Goal: Information Seeking & Learning: Find specific page/section

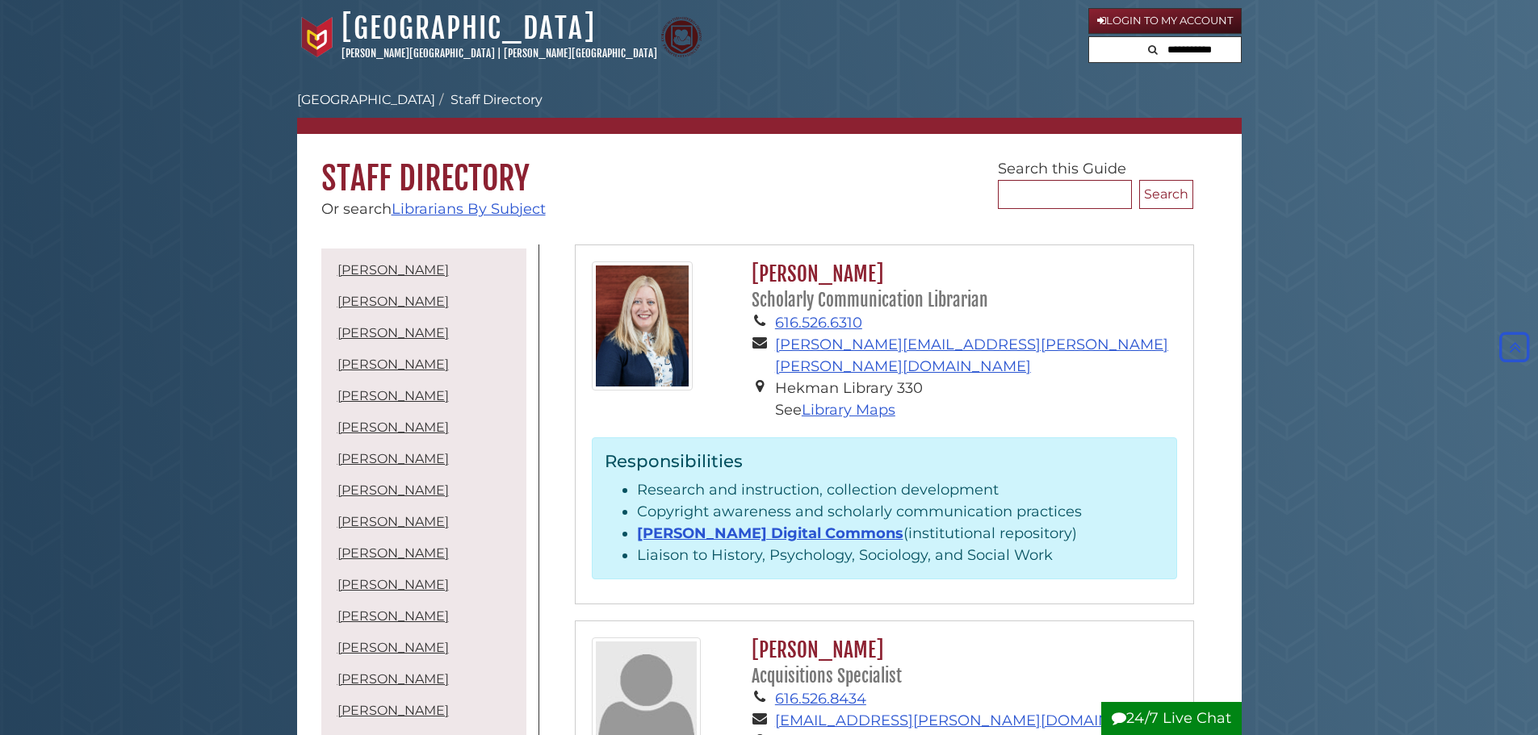
scroll to position [4512, 0]
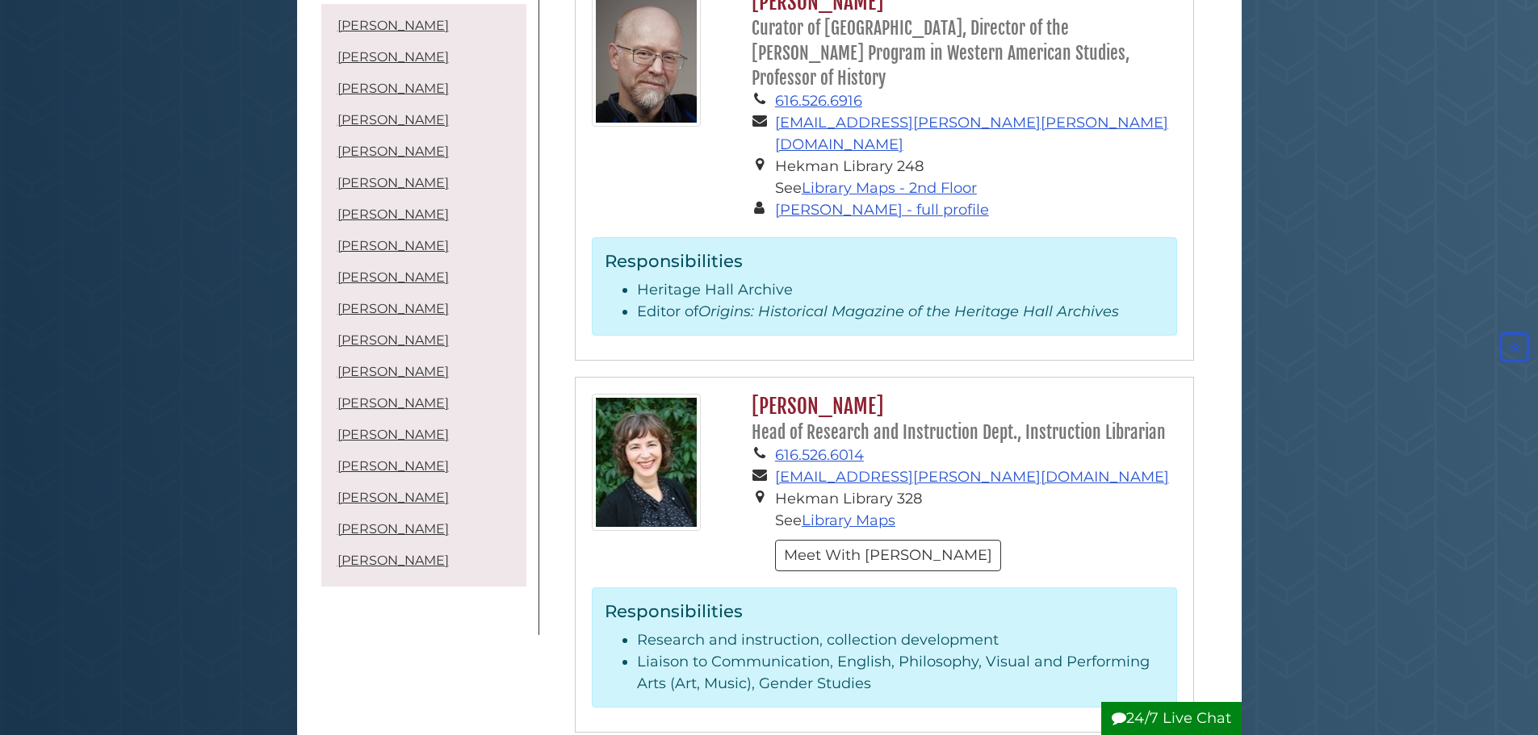
scroll to position [2937, 0]
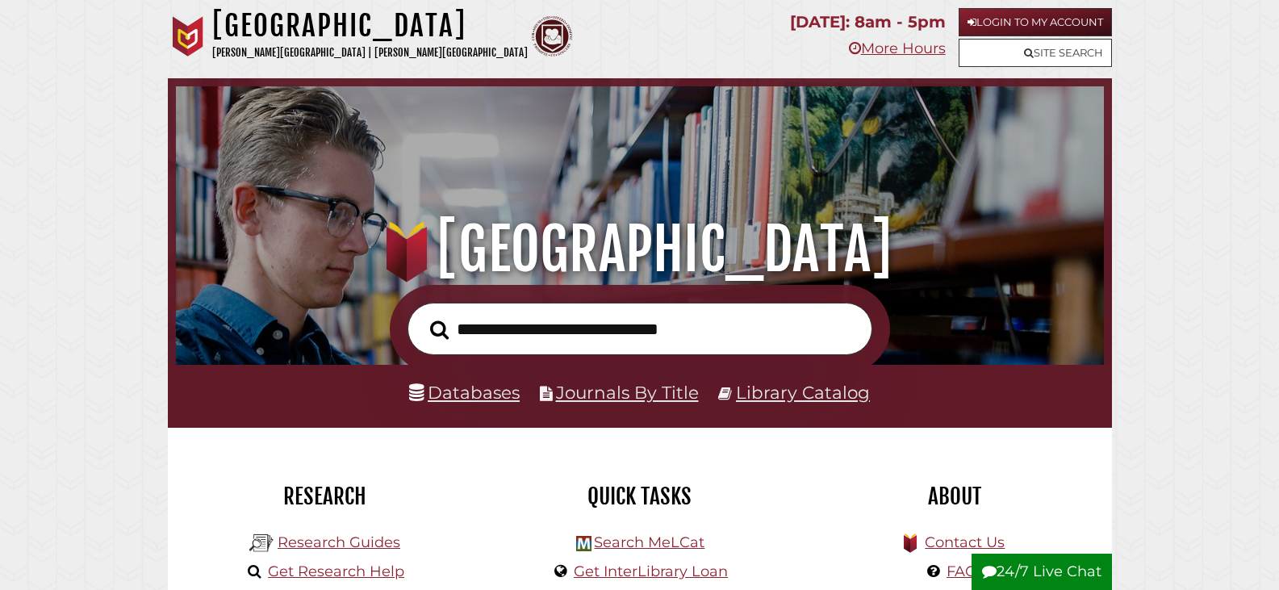
scroll to position [307, 920]
click at [455, 401] on link "Databases" at bounding box center [464, 392] width 111 height 21
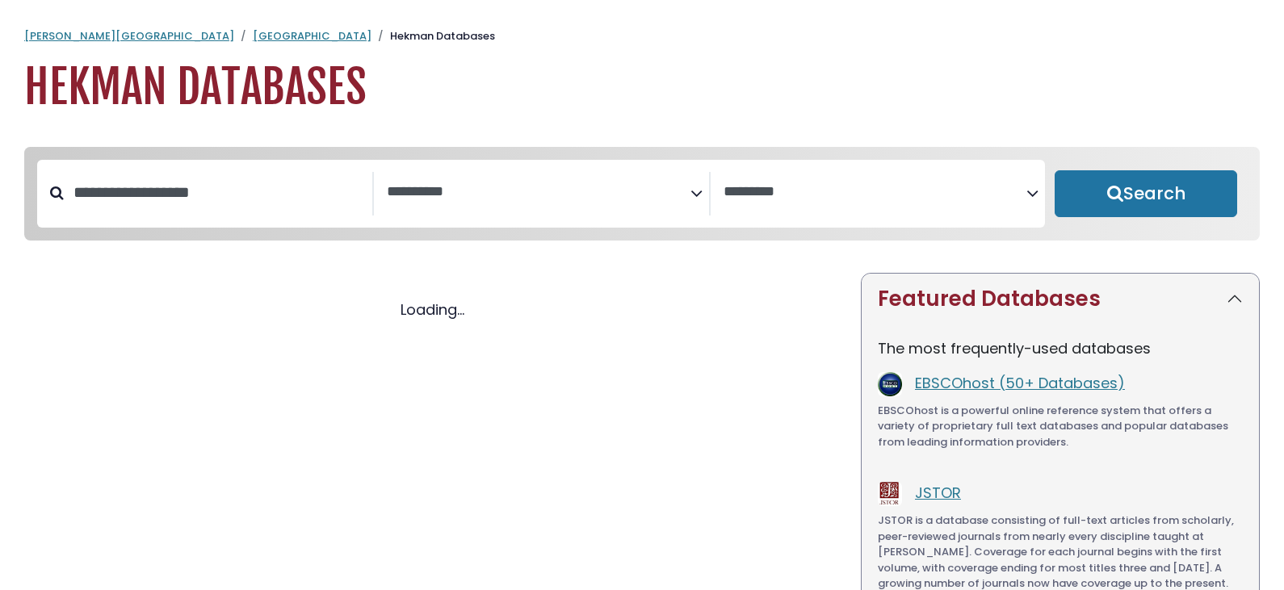
select select "Database Subject Filter"
select select "Database Vendors Filter"
select select "Database Subject Filter"
select select "Database Vendors Filter"
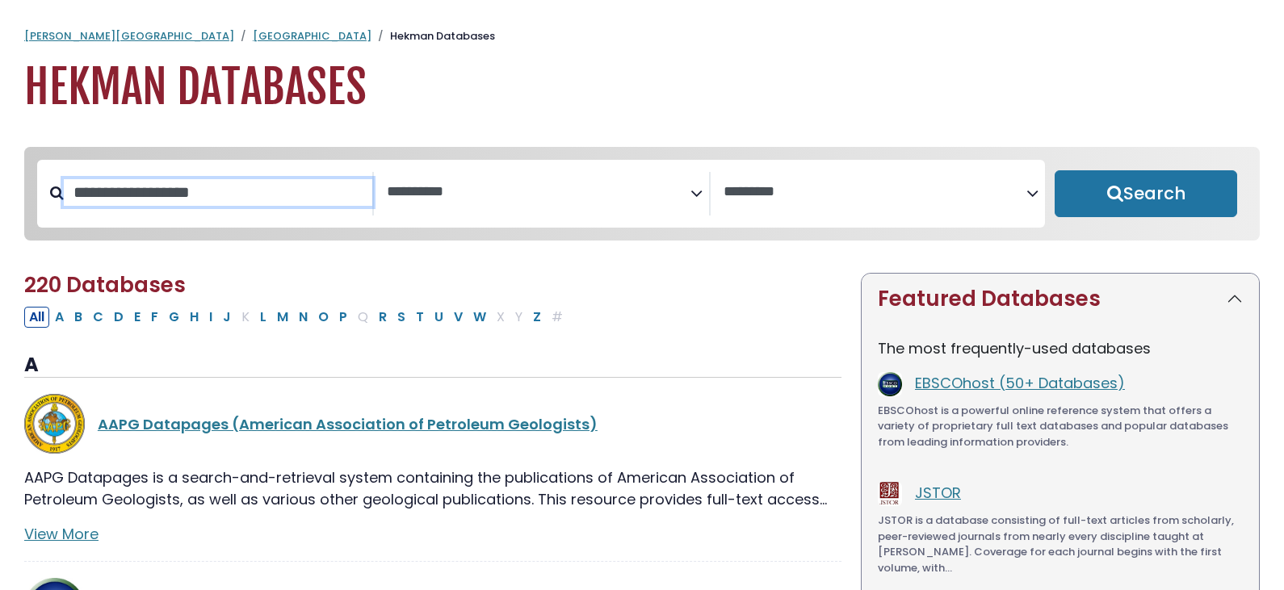
click at [228, 202] on input "Search database by title or keyword" at bounding box center [218, 192] width 308 height 27
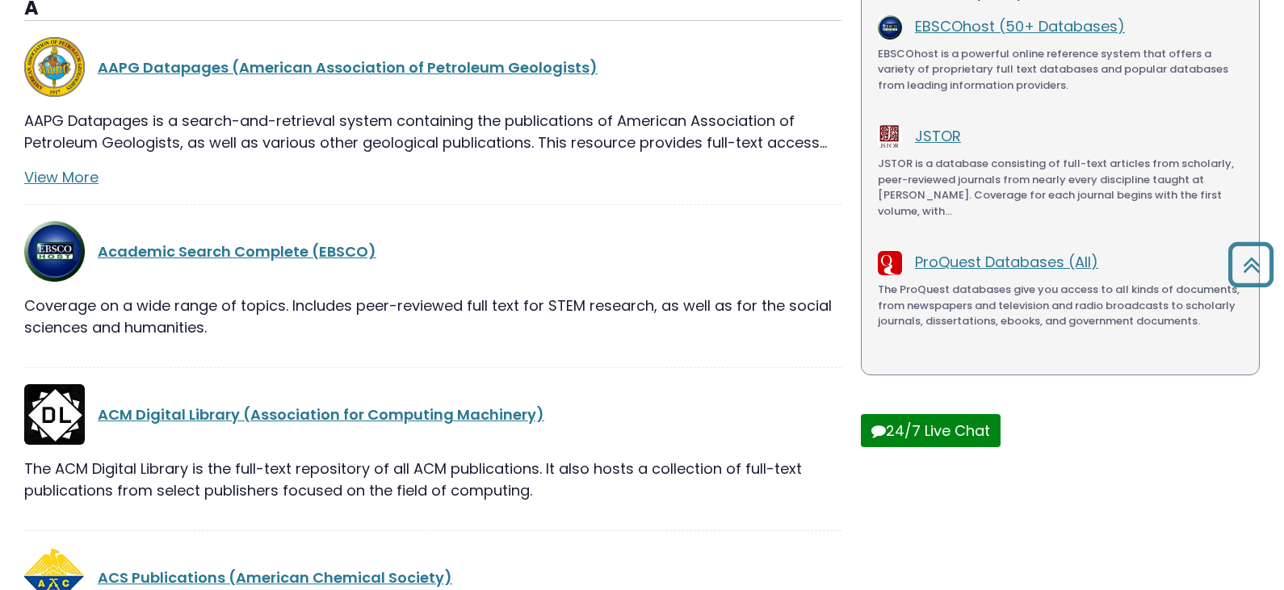
scroll to position [404, 0]
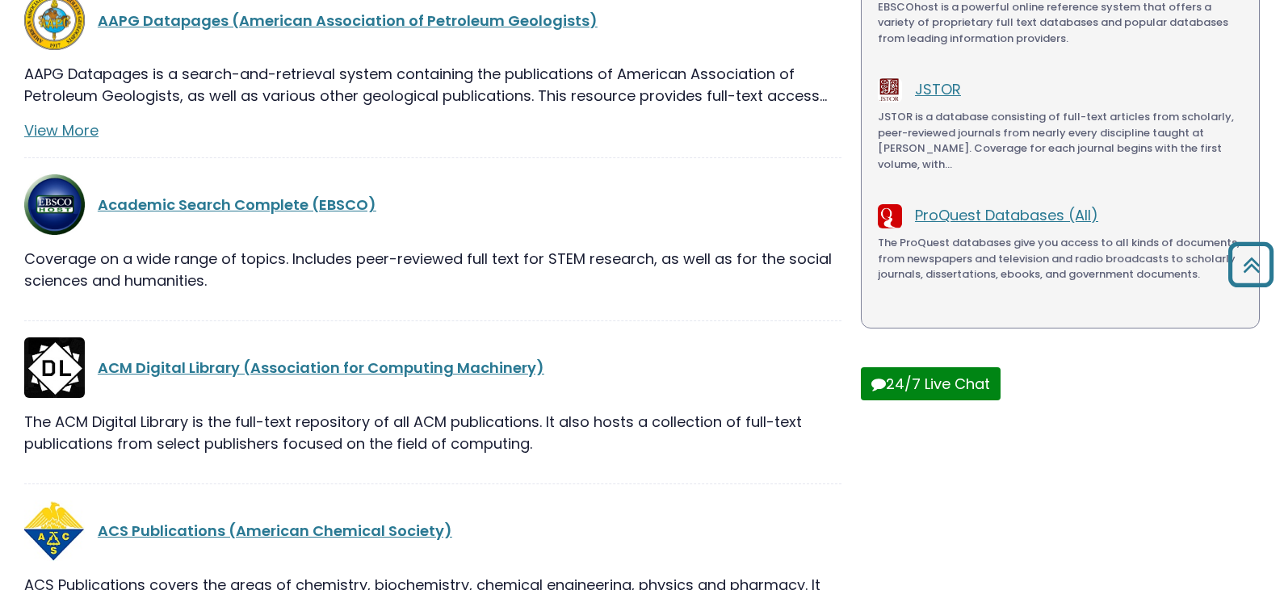
type input "***"
